Goal: Information Seeking & Learning: Learn about a topic

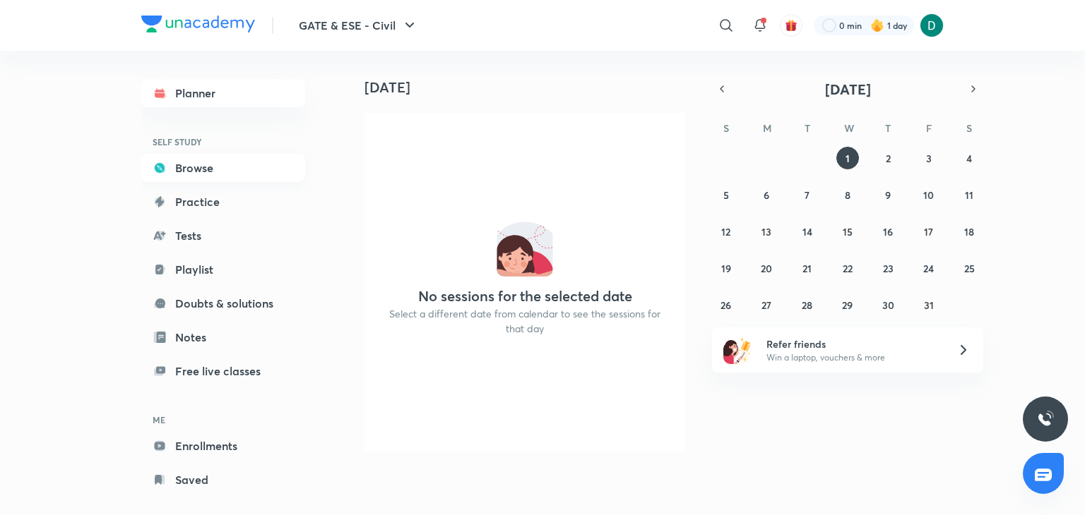
click at [237, 167] on link "Browse" at bounding box center [223, 168] width 164 height 28
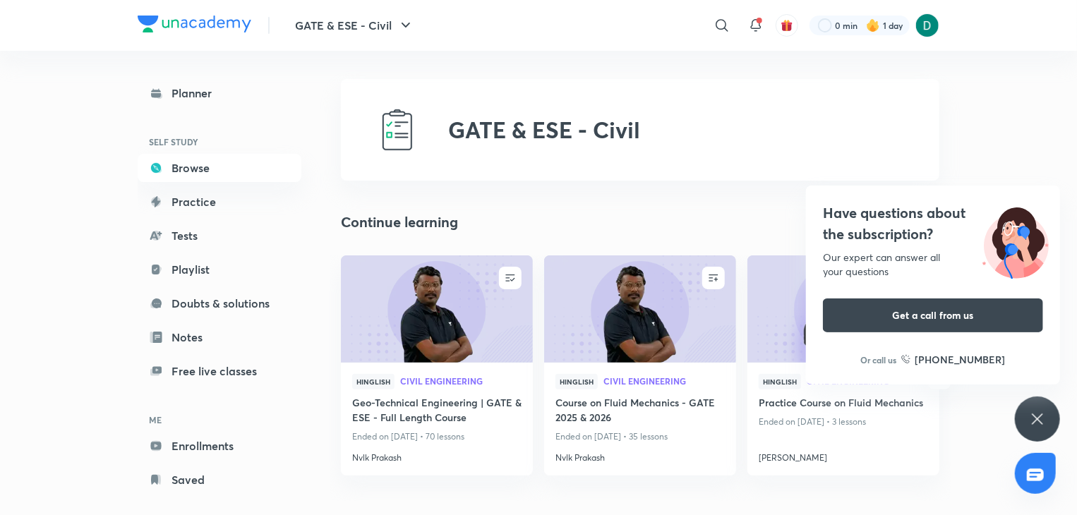
click at [1039, 427] on div "Have questions about the subscription? Our expert can answer all your questions…" at bounding box center [1037, 419] width 45 height 45
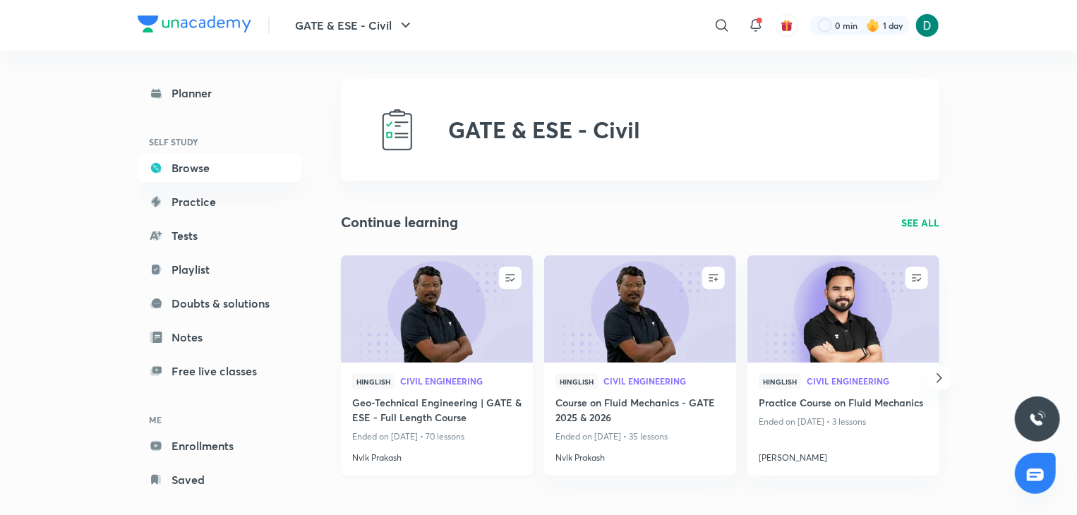
click at [452, 328] on img at bounding box center [437, 308] width 196 height 109
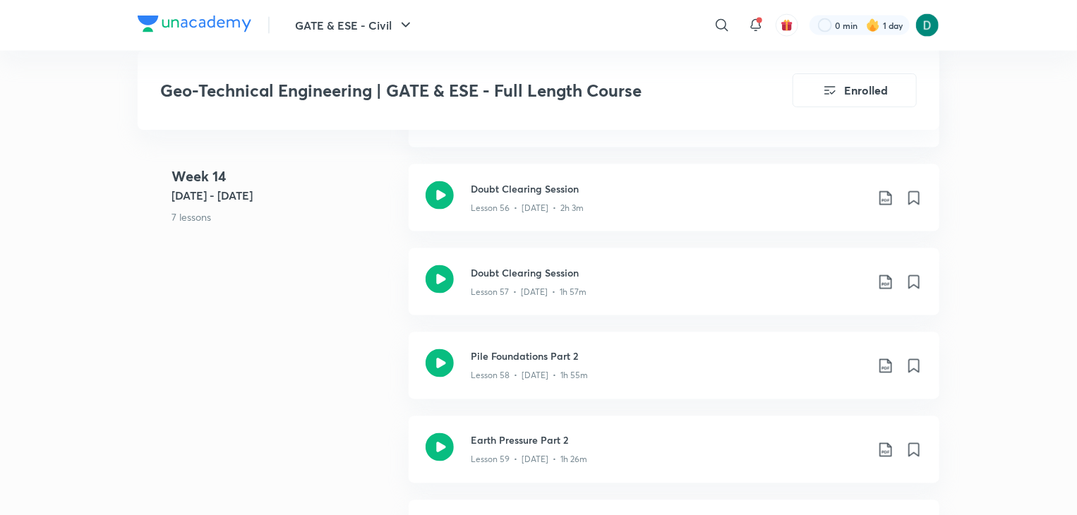
scroll to position [6411, 0]
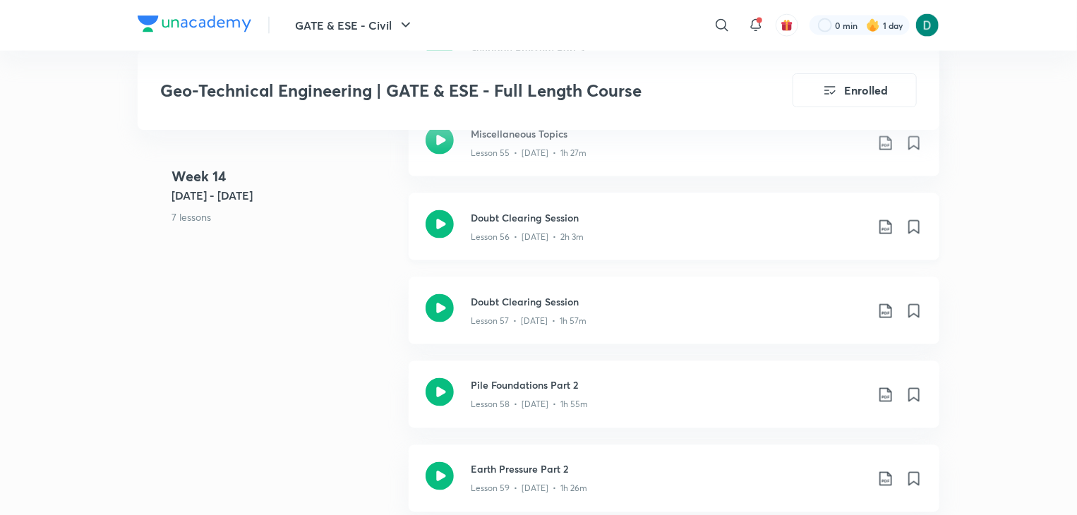
click at [562, 217] on h3 "Doubt Clearing Session" at bounding box center [668, 217] width 395 height 15
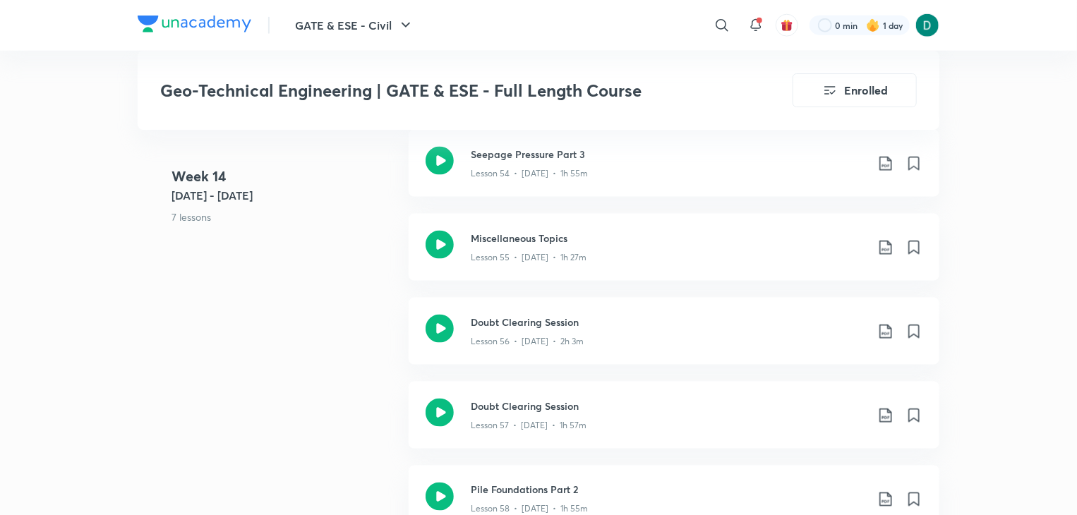
scroll to position [6298, 0]
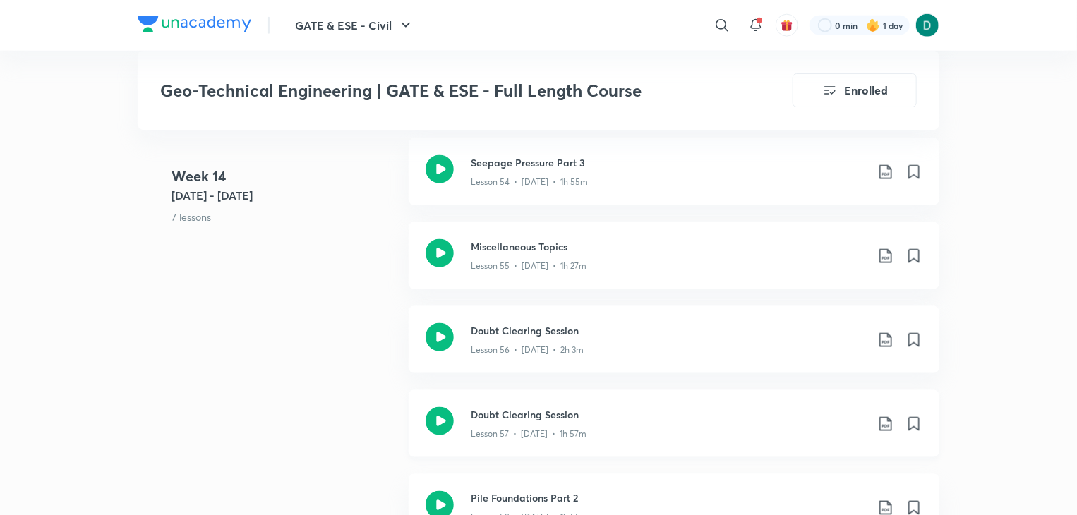
click at [514, 426] on div "Lesson 57 • [DATE] • 1h 57m" at bounding box center [668, 431] width 395 height 18
